Goal: Task Accomplishment & Management: Manage account settings

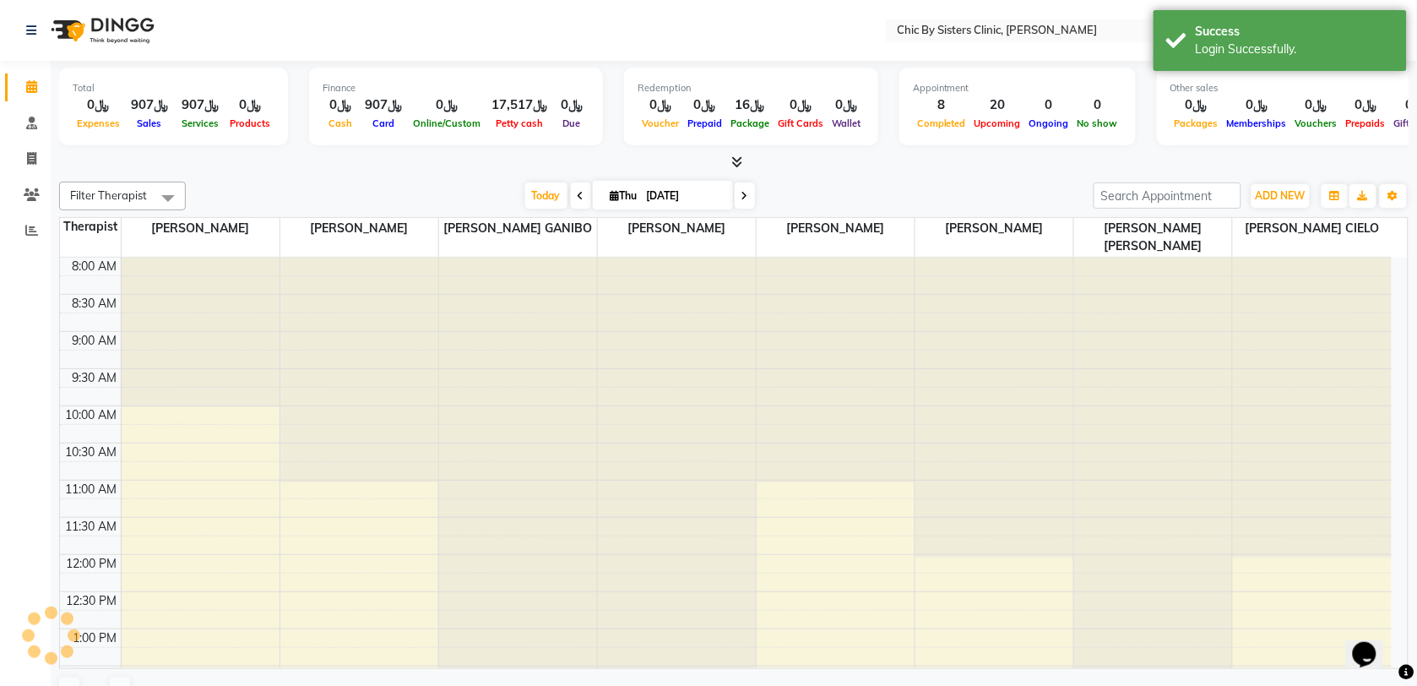
select select "en"
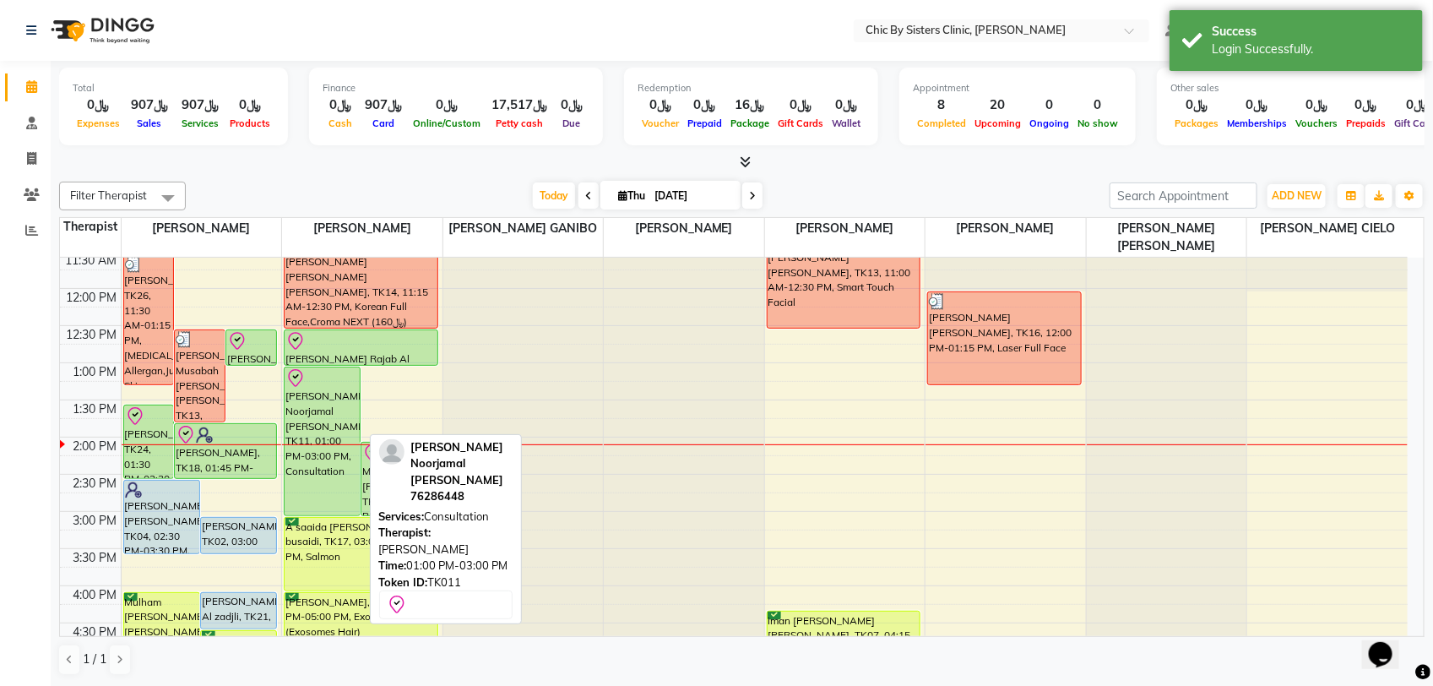
scroll to position [317, 0]
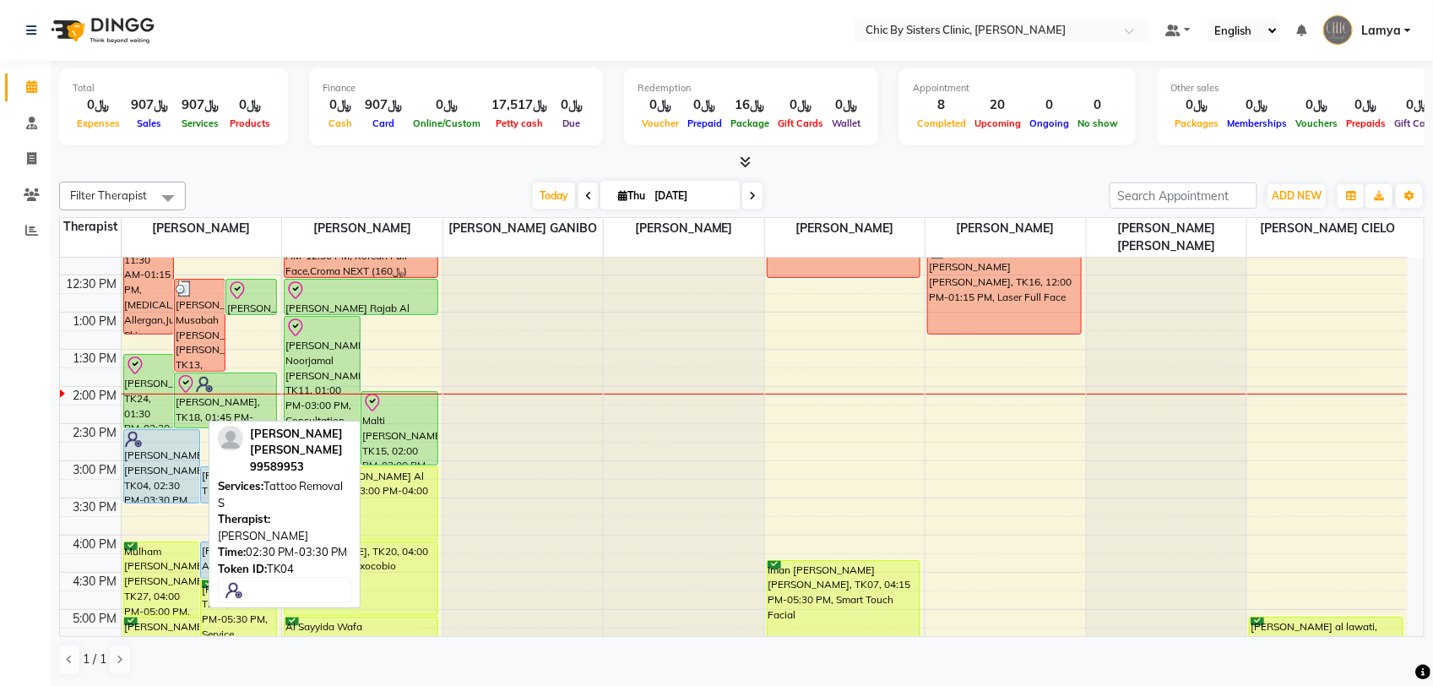
click at [157, 479] on div "[PERSON_NAME] [PERSON_NAME], TK04, 02:30 PM-03:30 PM, Tattoo Removal S" at bounding box center [161, 466] width 75 height 73
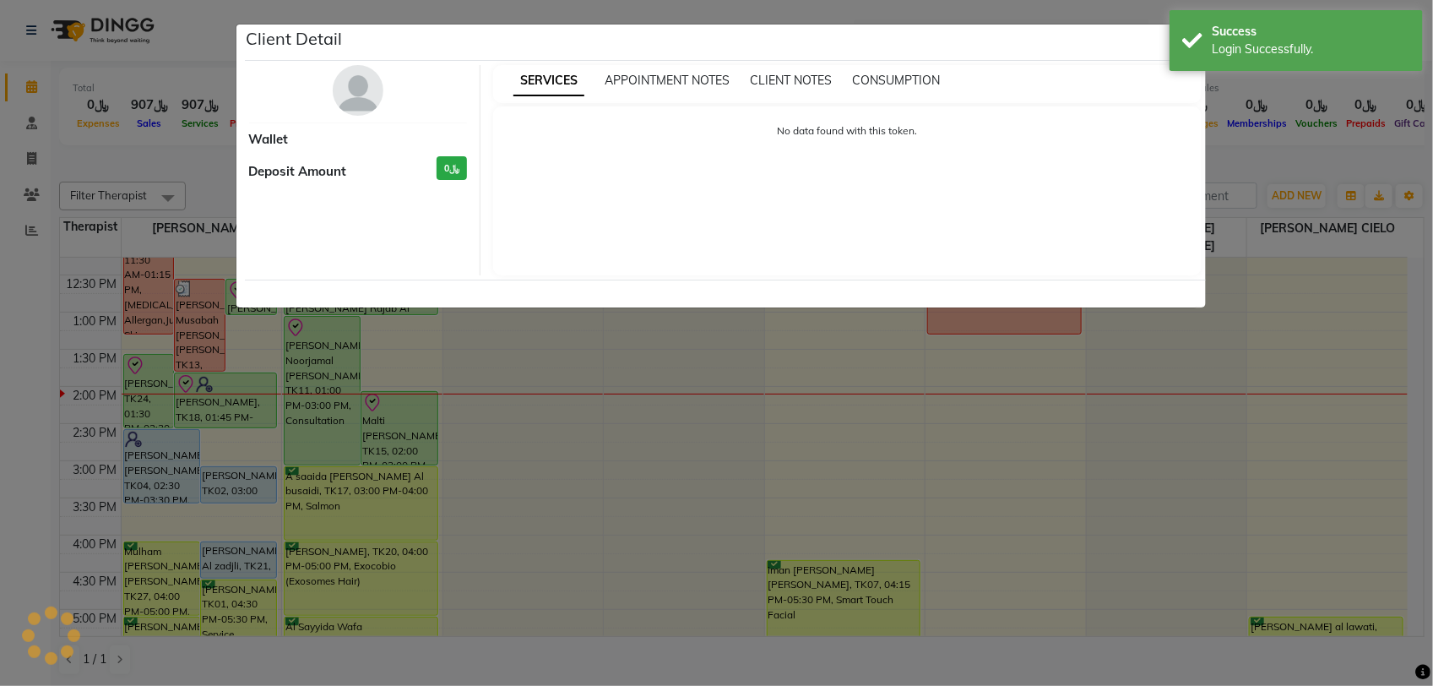
select select "5"
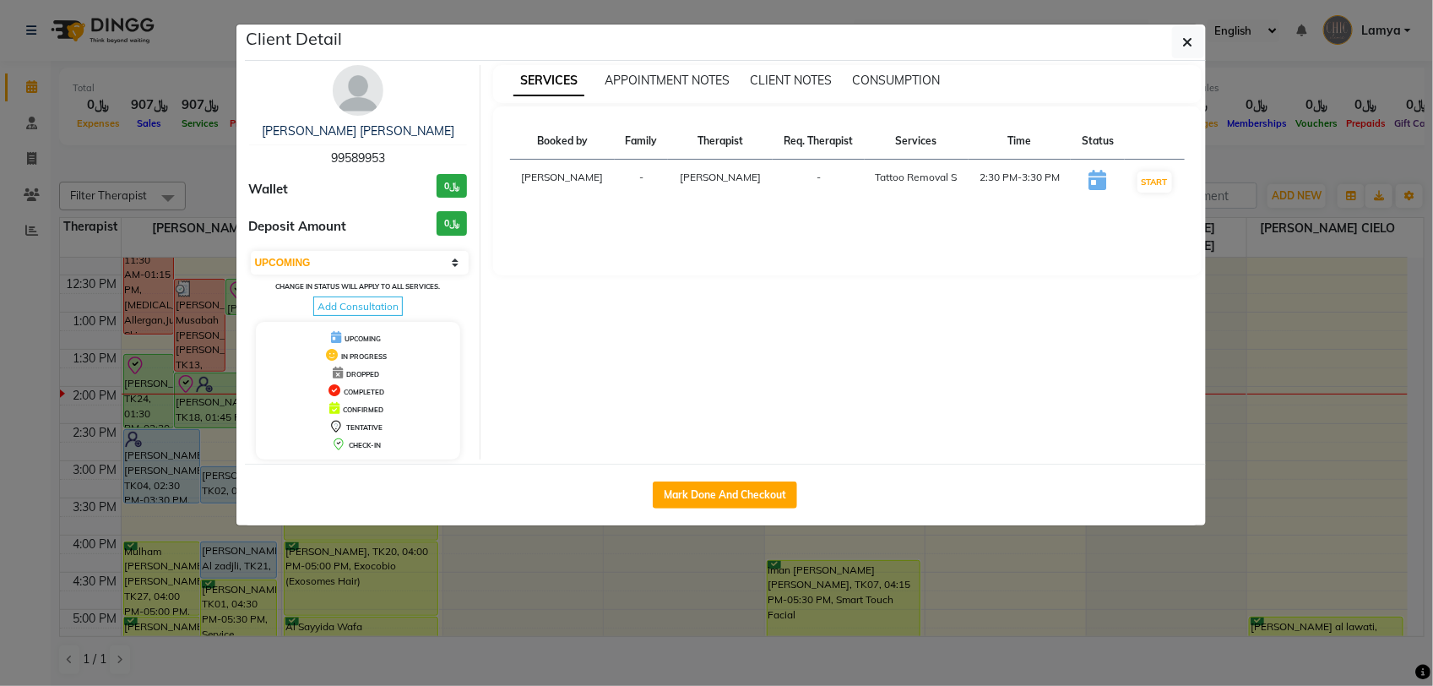
drag, startPoint x: 393, startPoint y: 157, endPoint x: 323, endPoint y: 165, distance: 70.6
click at [323, 165] on div "Maisa Mohamed Abdullah Al jabri 99589953" at bounding box center [358, 144] width 219 height 45
copy span "99589953"
click at [183, 153] on ngb-modal-window "Client Detail Maisa Mohamed Abdullah Al jabri 99589953 Wallet ﷼0 Deposit Amount…" at bounding box center [716, 343] width 1433 height 686
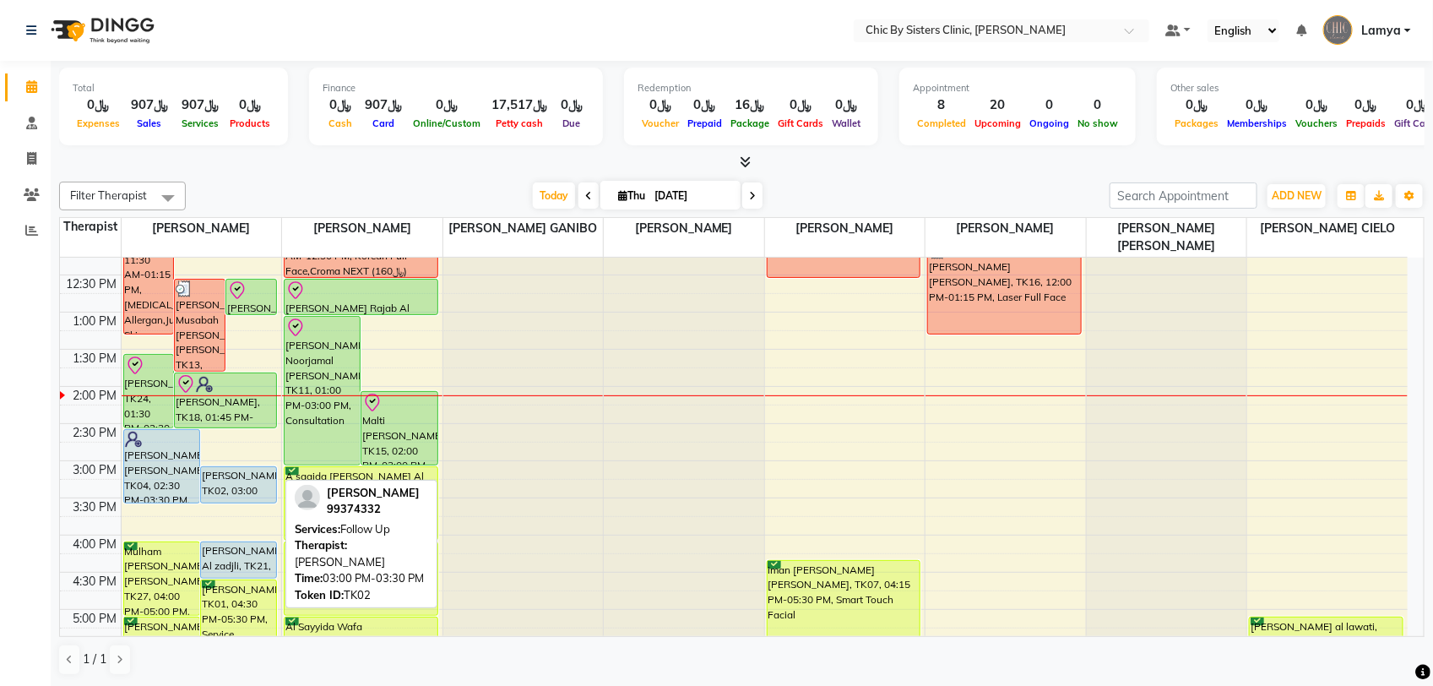
click at [241, 490] on div "[PERSON_NAME], TK02, 03:00 PM-03:30 PM, Follow Up" at bounding box center [238, 484] width 75 height 35
select select "5"
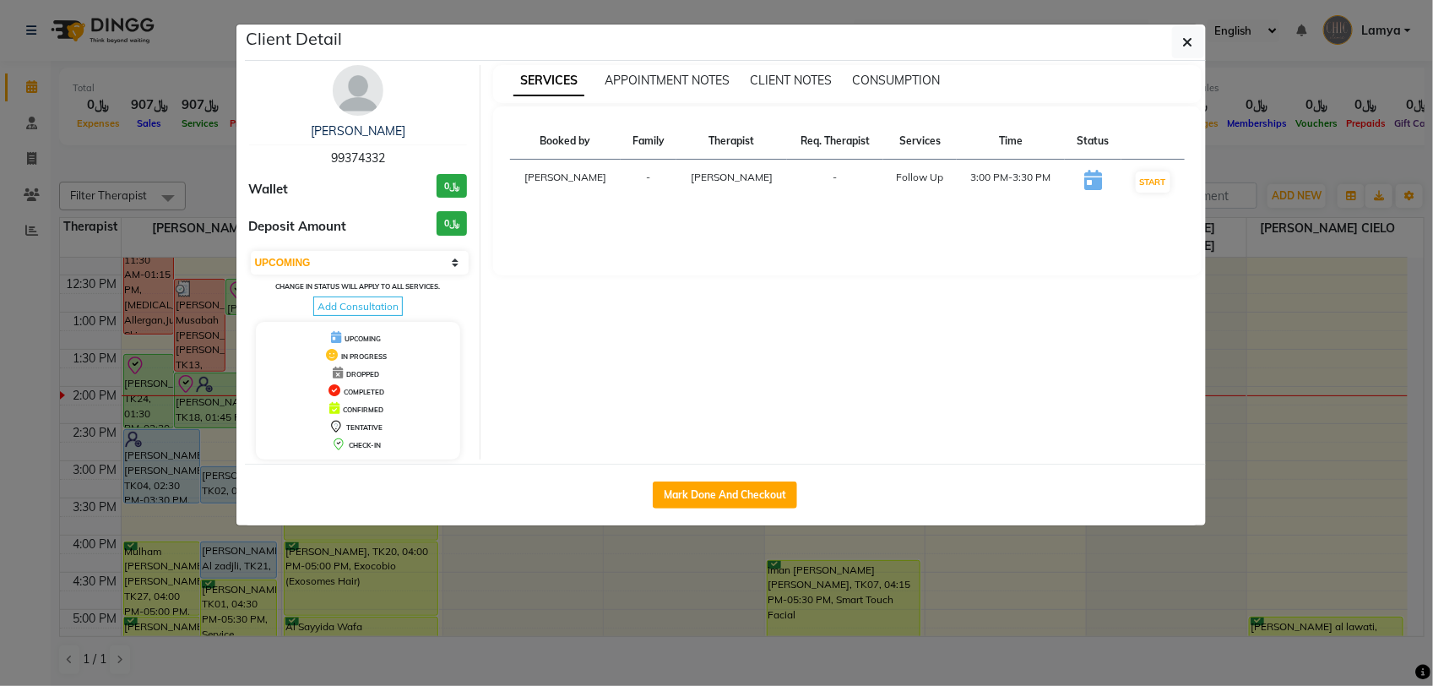
drag, startPoint x: 394, startPoint y: 158, endPoint x: 325, endPoint y: 162, distance: 69.4
click at [325, 162] on div "Naeema Al Zadjali 99374332" at bounding box center [358, 144] width 219 height 45
copy span "99374332"
click at [1265, 140] on ngb-modal-window "Client Detail Naeema Al Zadjali 99374332 Wallet ﷼0 Deposit Amount ﷼0 Select IN …" at bounding box center [716, 343] width 1433 height 686
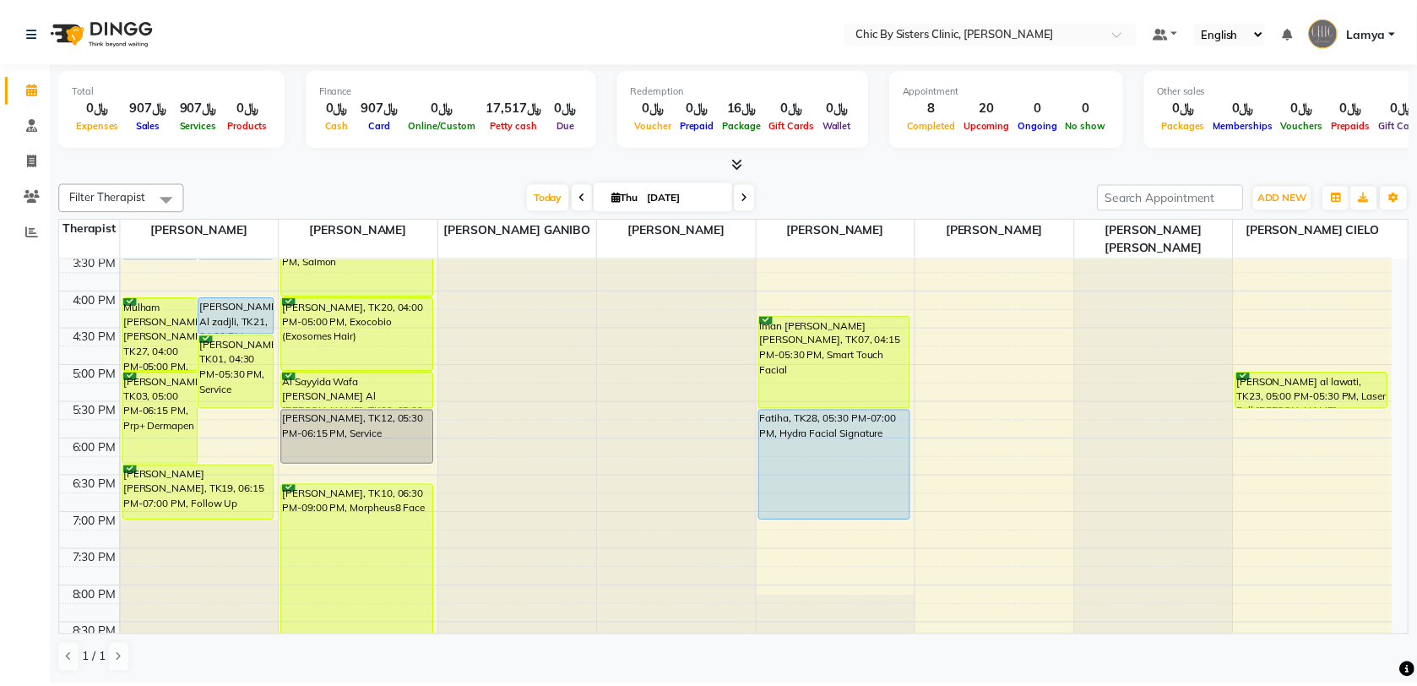
scroll to position [422, 0]
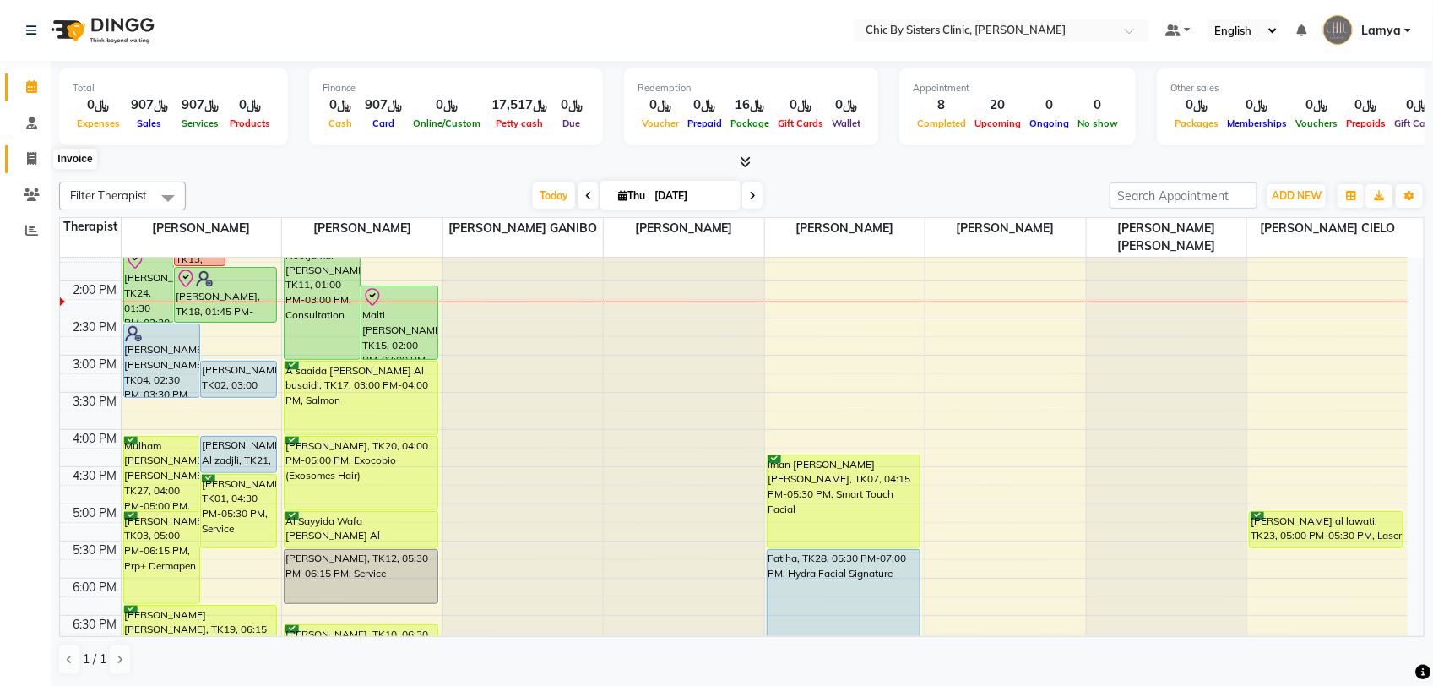
click at [28, 158] on icon at bounding box center [31, 158] width 9 height 13
select select "service"
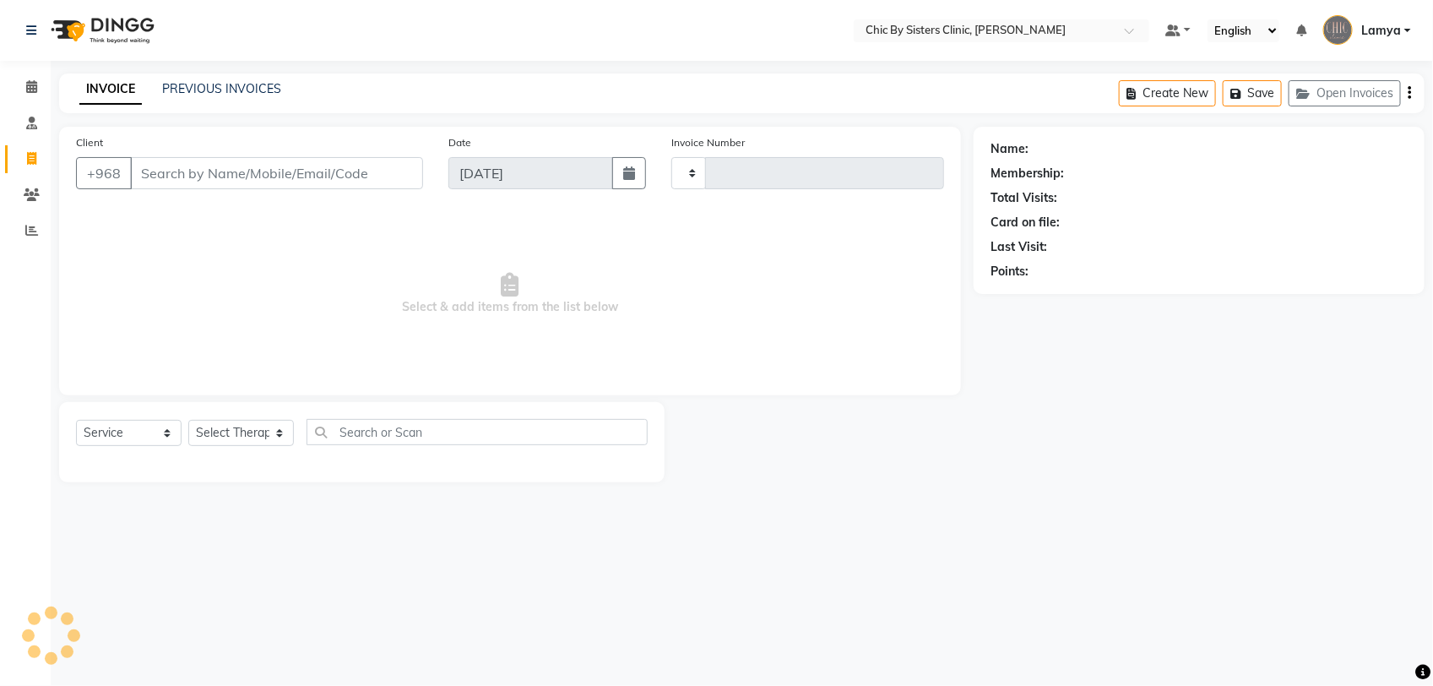
type input "2077"
select select "6348"
click at [272, 171] on input "Client" at bounding box center [276, 173] width 293 height 32
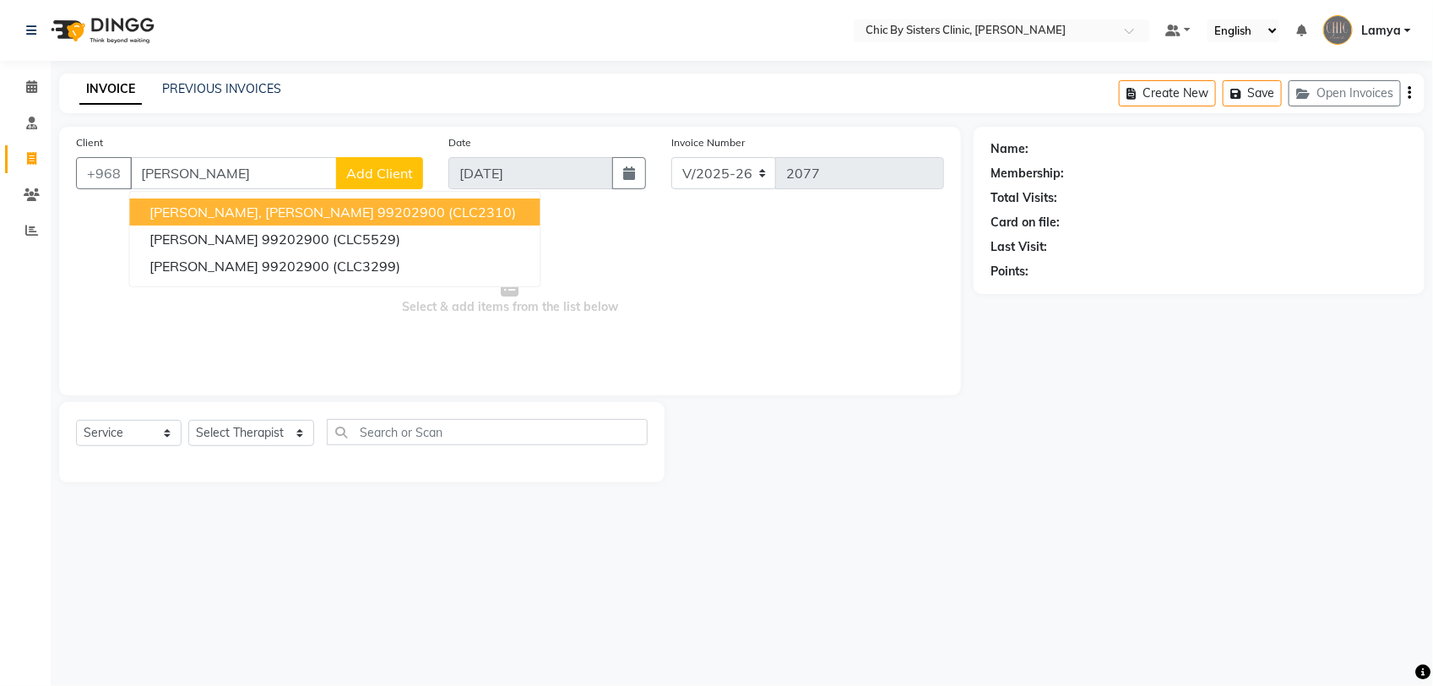
click at [378, 209] on ngb-highlight "99202900" at bounding box center [412, 211] width 68 height 17
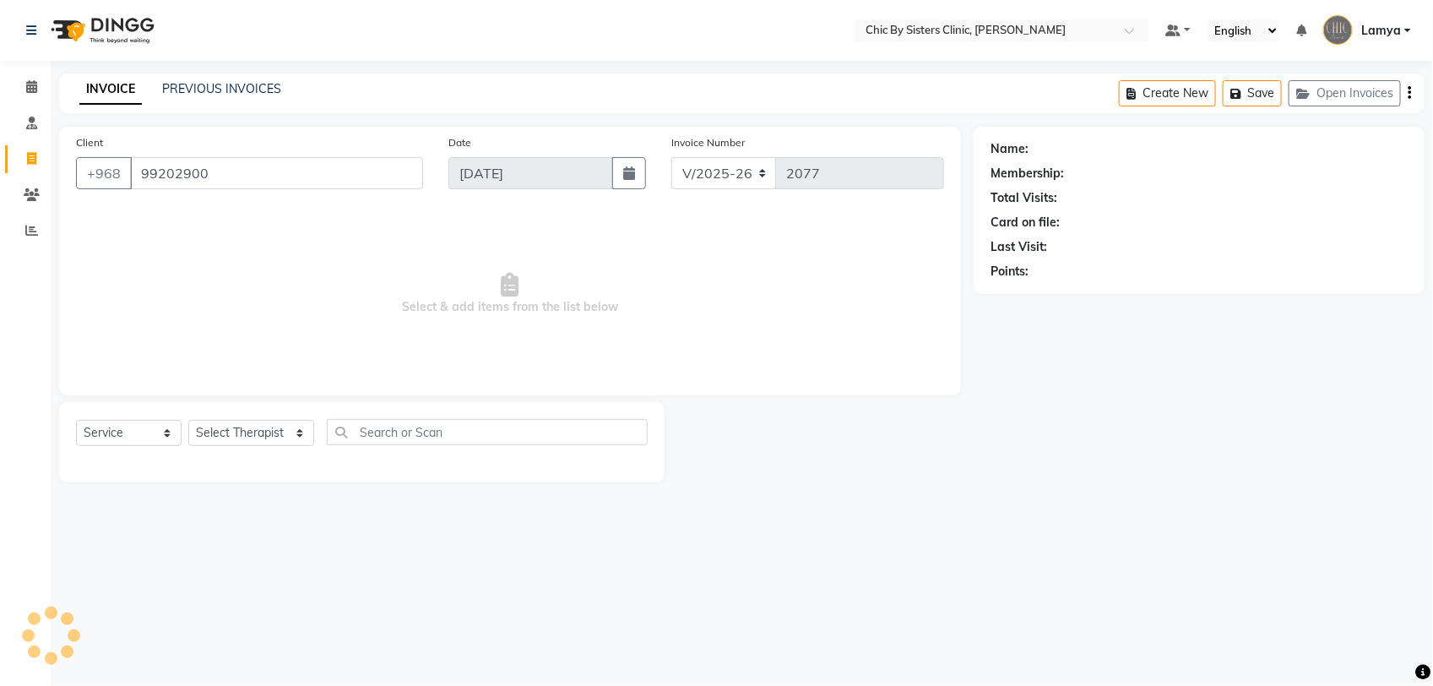
type input "99202900"
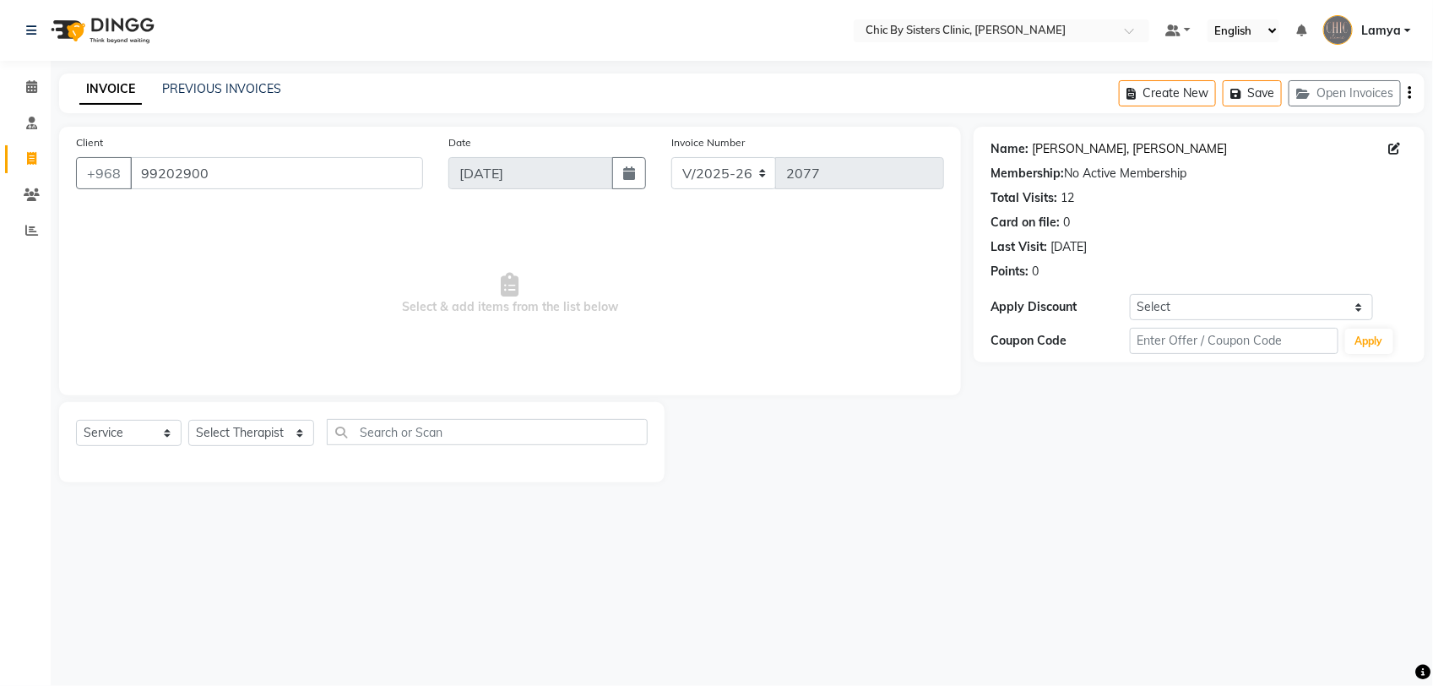
click at [1089, 148] on link "[PERSON_NAME], [PERSON_NAME]" at bounding box center [1129, 149] width 195 height 18
click at [42, 84] on span at bounding box center [32, 86] width 30 height 19
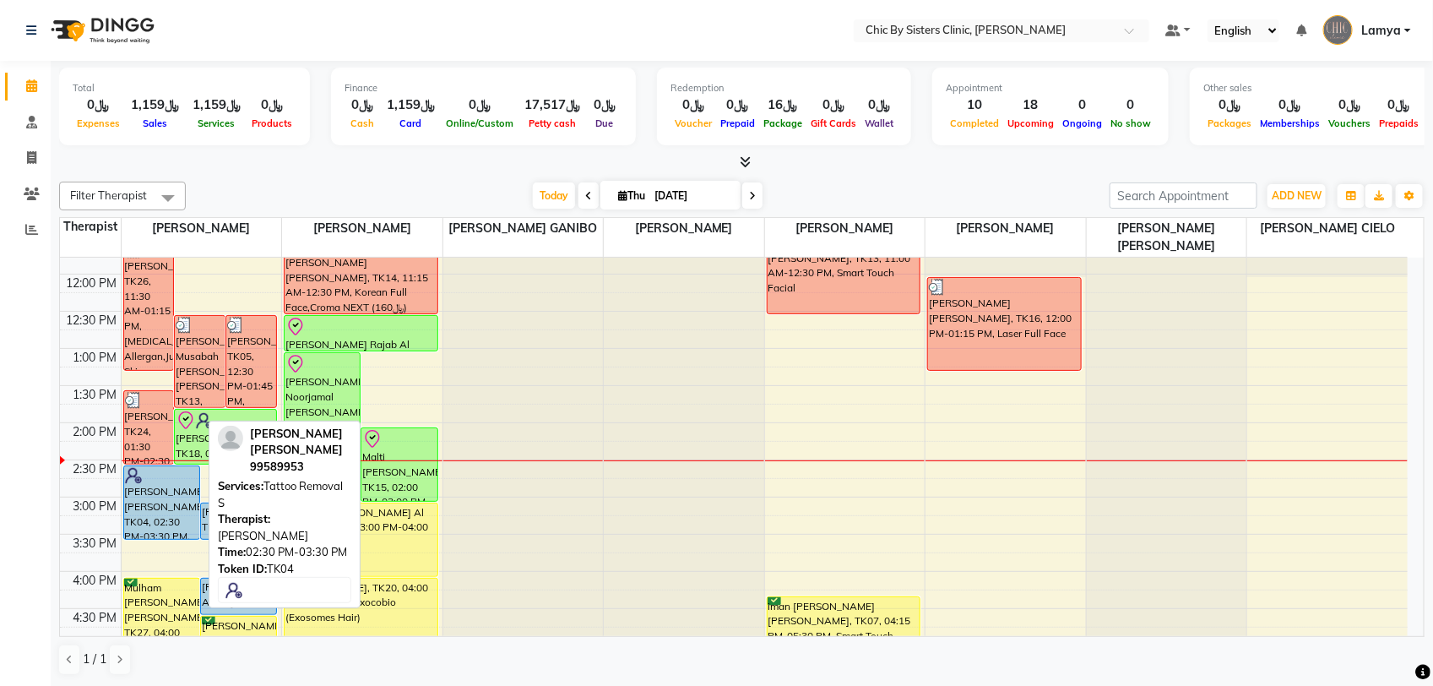
scroll to position [317, 0]
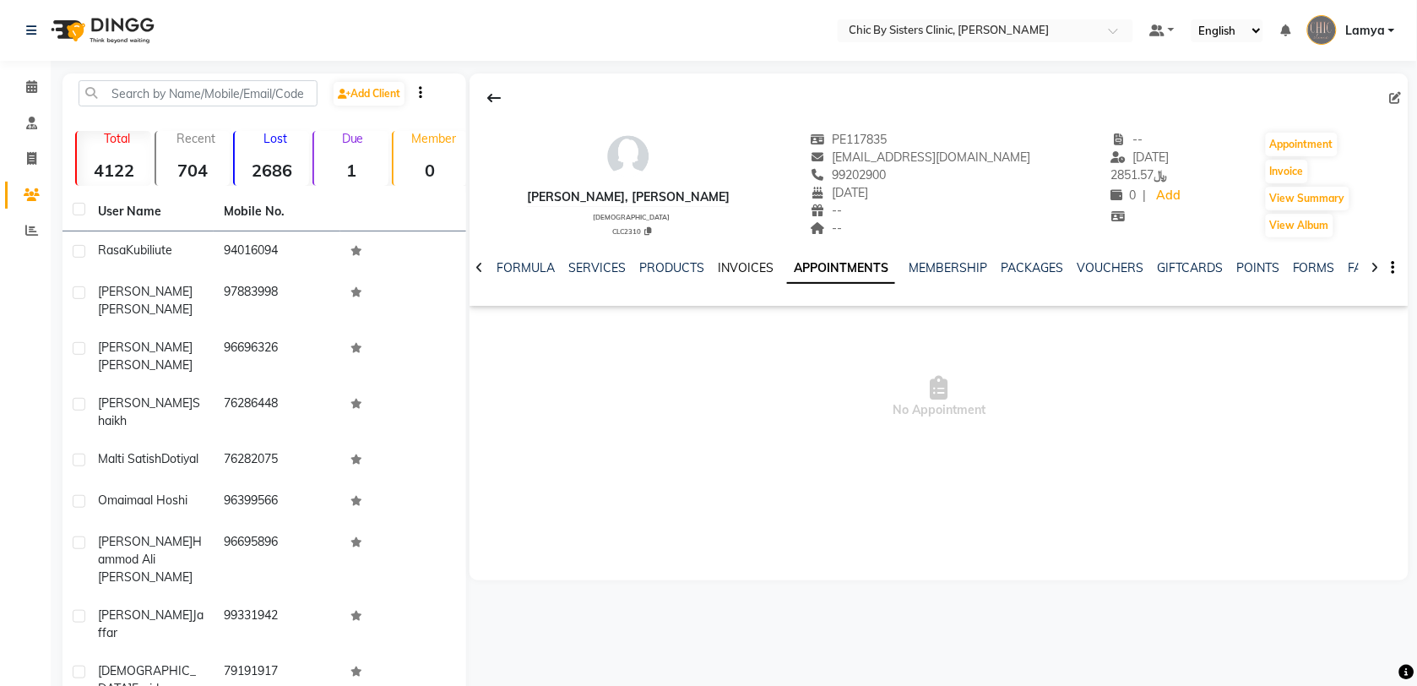
click at [727, 263] on link "INVOICES" at bounding box center [746, 267] width 56 height 15
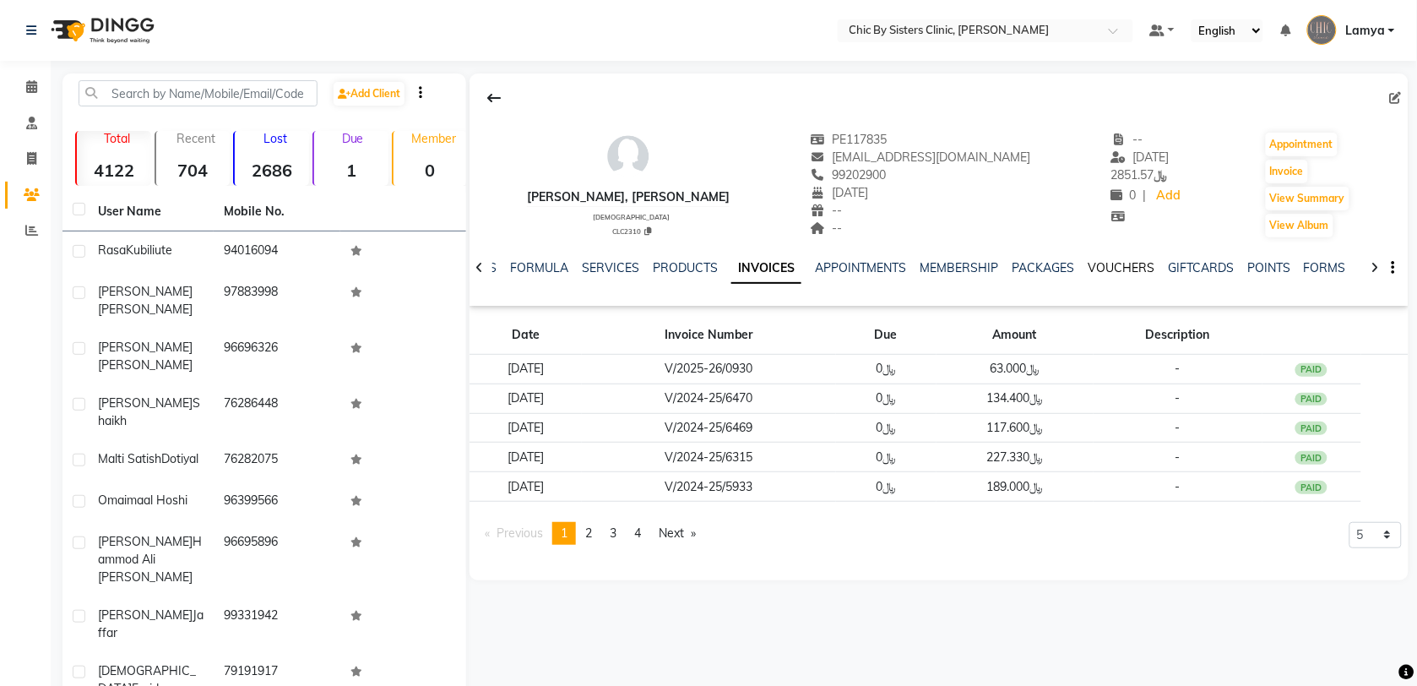
click at [1100, 273] on link "VOUCHERS" at bounding box center [1120, 267] width 67 height 15
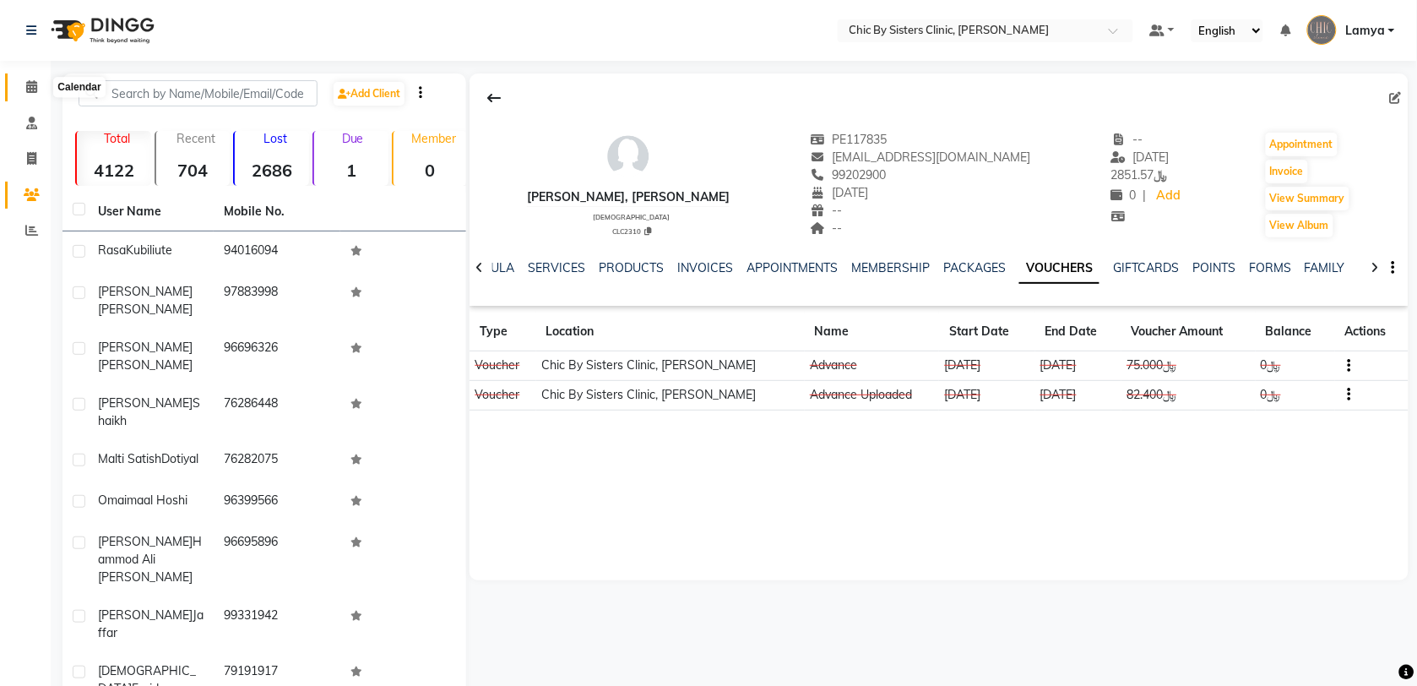
click at [30, 89] on icon at bounding box center [31, 86] width 11 height 13
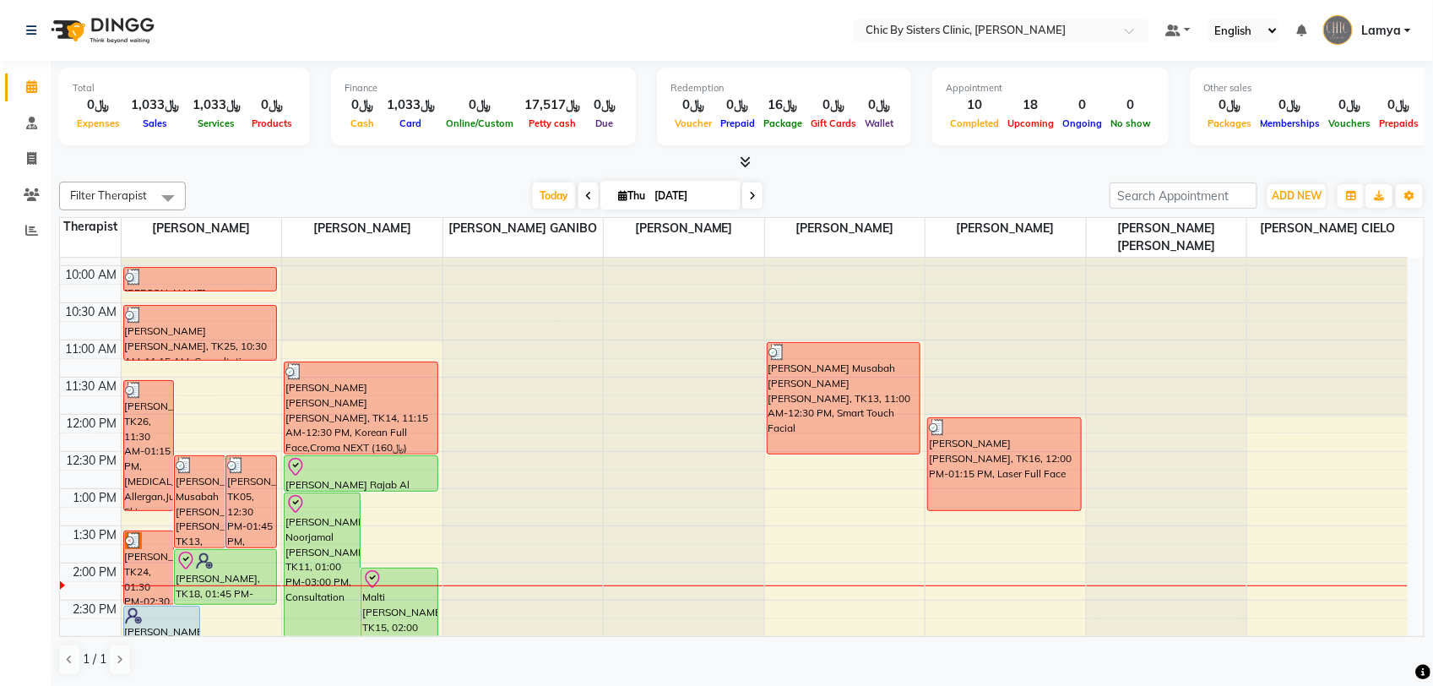
scroll to position [317, 0]
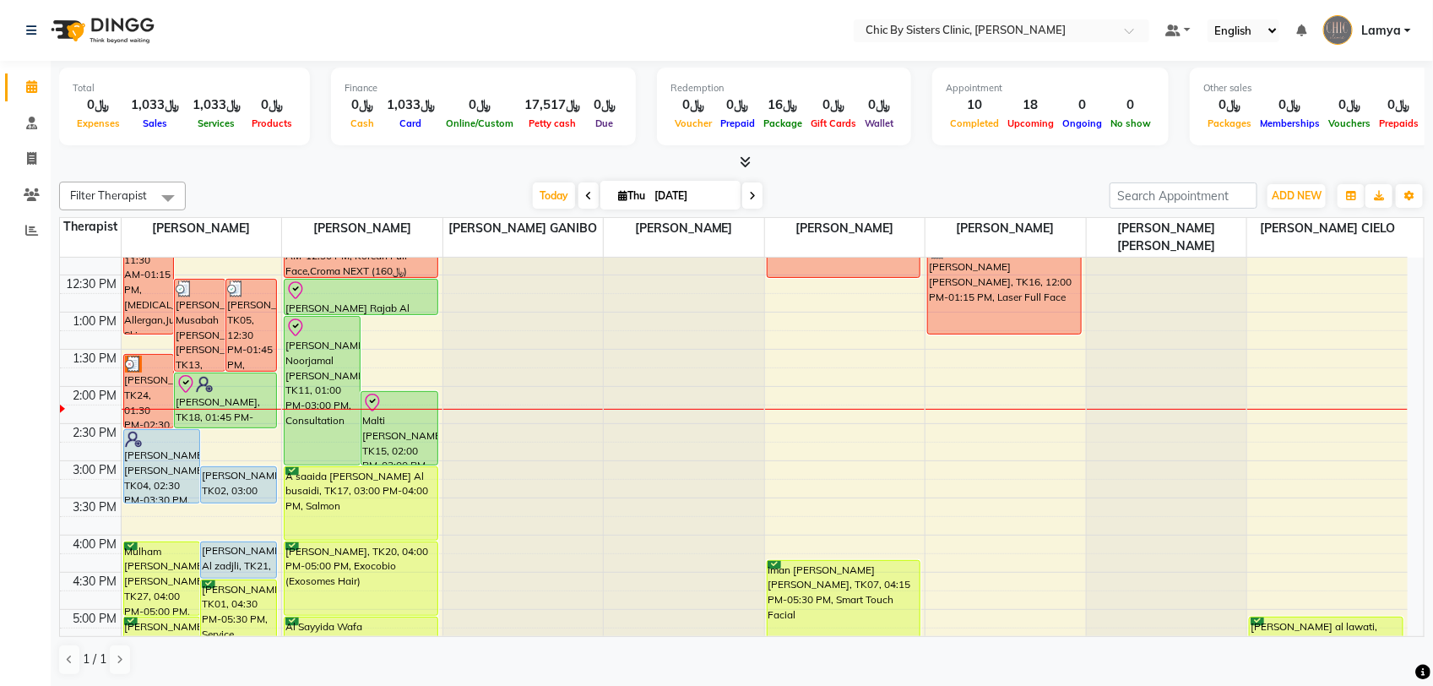
click at [1414, 25] on ul "Default Panel My Panel English ENGLISH Español العربية मराठी हिंदी ગુજરાતી தமிழ…" at bounding box center [1288, 31] width 262 height 28
click at [1411, 35] on link "Lamya" at bounding box center [1367, 31] width 88 height 28
click at [1369, 115] on link "Sign out" at bounding box center [1324, 121] width 154 height 26
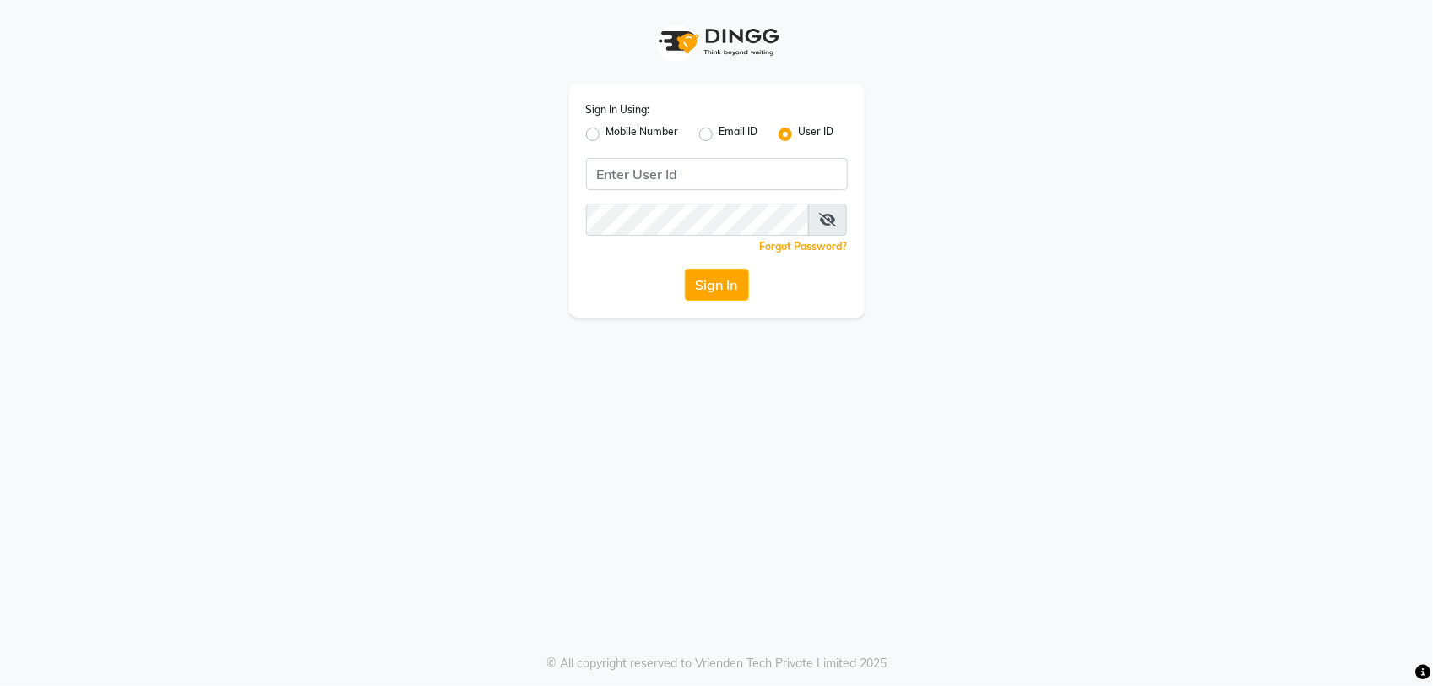
click at [606, 137] on label "Mobile Number" at bounding box center [642, 134] width 73 height 20
click at [606, 135] on input "Mobile Number" at bounding box center [611, 129] width 11 height 11
radio input "true"
radio input "false"
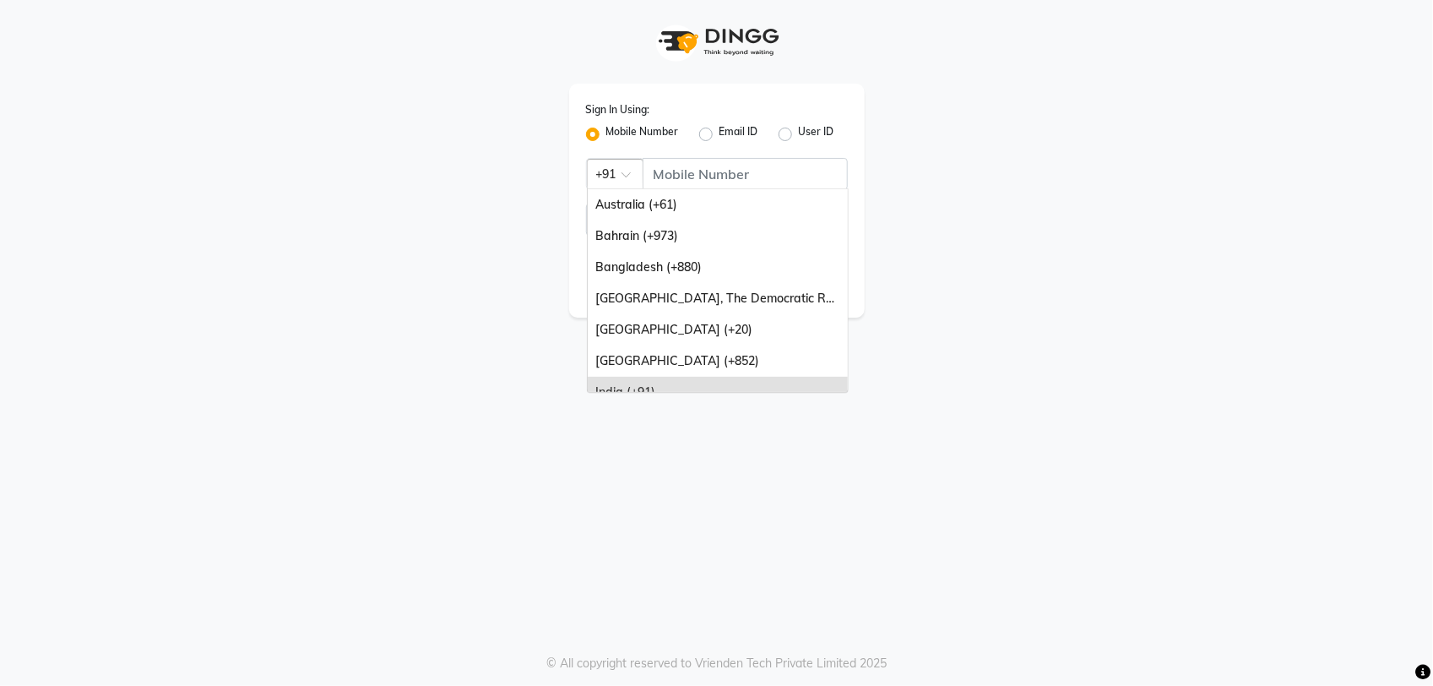
click at [600, 167] on input "text" at bounding box center [598, 173] width 4 height 18
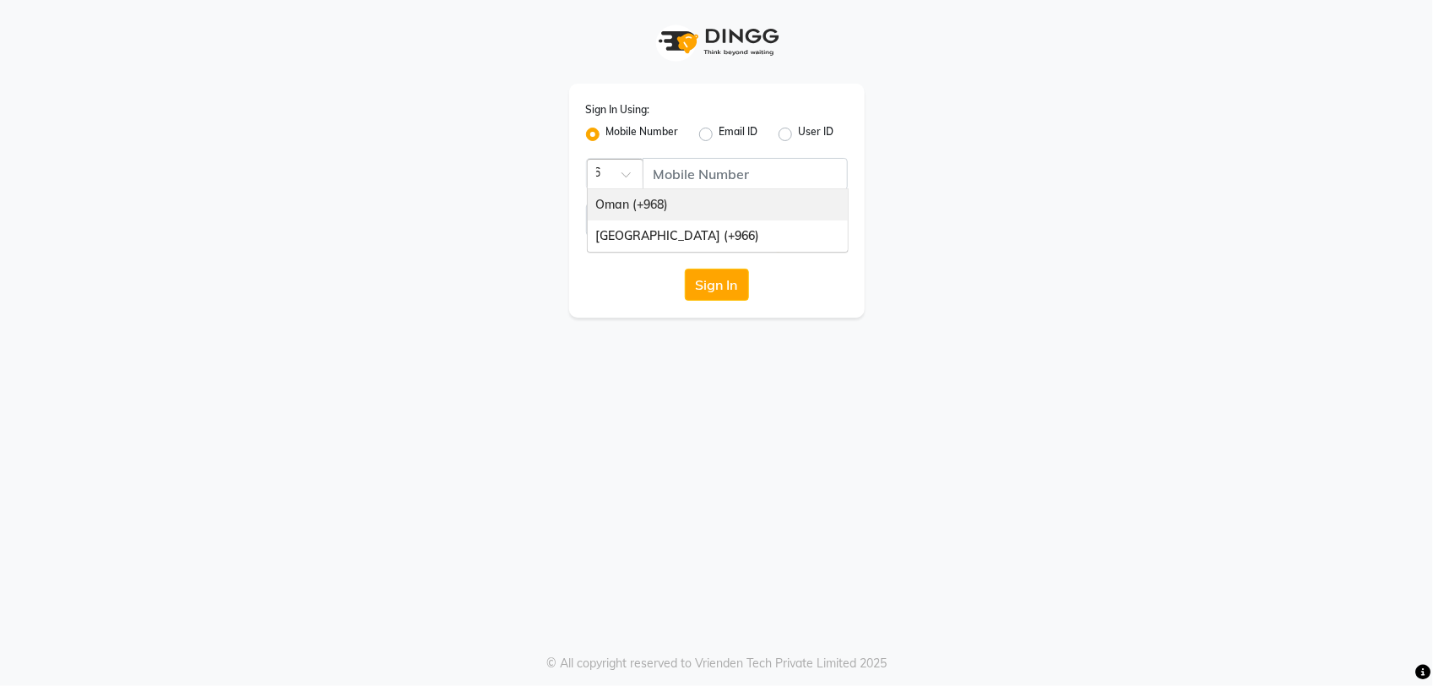
type input "968"
click at [741, 209] on div "Oman (+968)" at bounding box center [718, 204] width 260 height 31
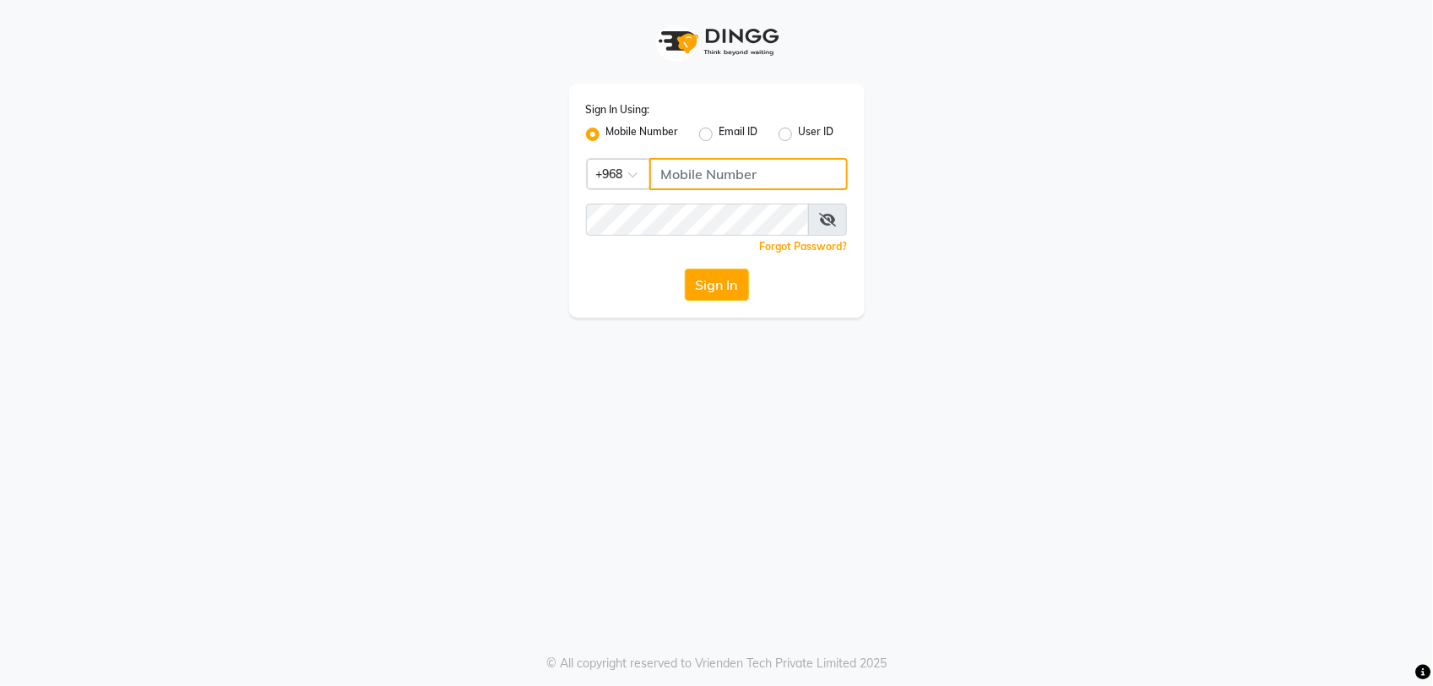
click at [767, 182] on input "Username" at bounding box center [748, 174] width 198 height 32
type input "97282878"
click at [690, 280] on button "Sign In" at bounding box center [717, 284] width 64 height 32
